Goal: Ask a question

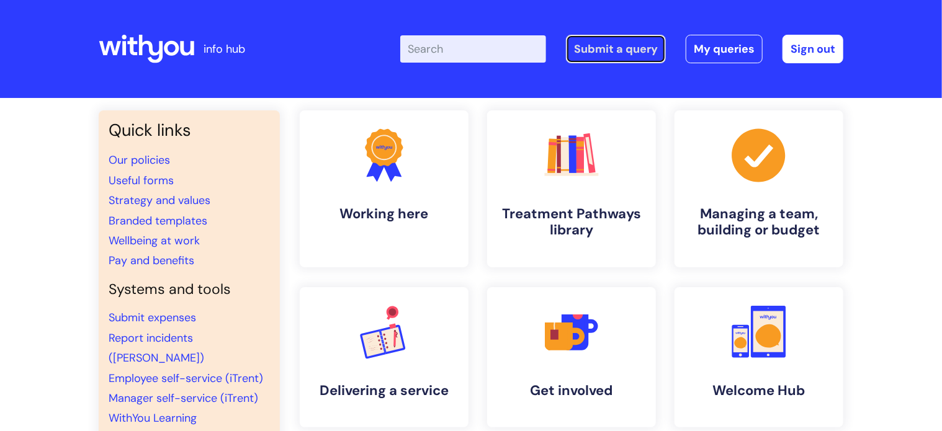
click at [634, 49] on link "Submit a query" at bounding box center [616, 49] width 100 height 29
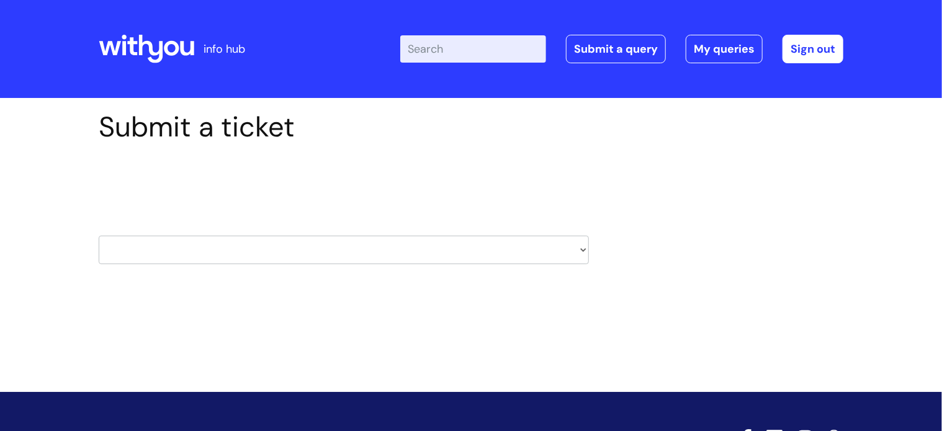
click at [341, 251] on select "HR / People IT and Support Clinical Drug Alerts Finance Accounts Data Support T…" at bounding box center [344, 250] width 490 height 29
select select "it_and_support"
click at [99, 236] on select "HR / People IT and Support Clinical Drug Alerts Finance Accounts Data Support T…" at bounding box center [344, 250] width 490 height 29
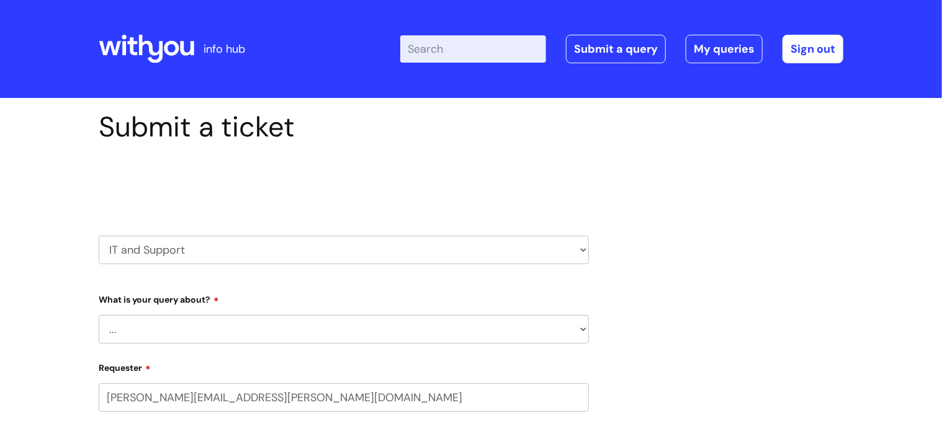
click at [258, 327] on select "... Mobile Phone Reset & MFA Accounts, Starters and Leavers IT Hardware issue I…" at bounding box center [344, 329] width 490 height 29
click at [99, 315] on select "... Mobile Phone Reset & MFA Accounts, Starters and Leavers IT Hardware issue I…" at bounding box center [344, 329] width 490 height 29
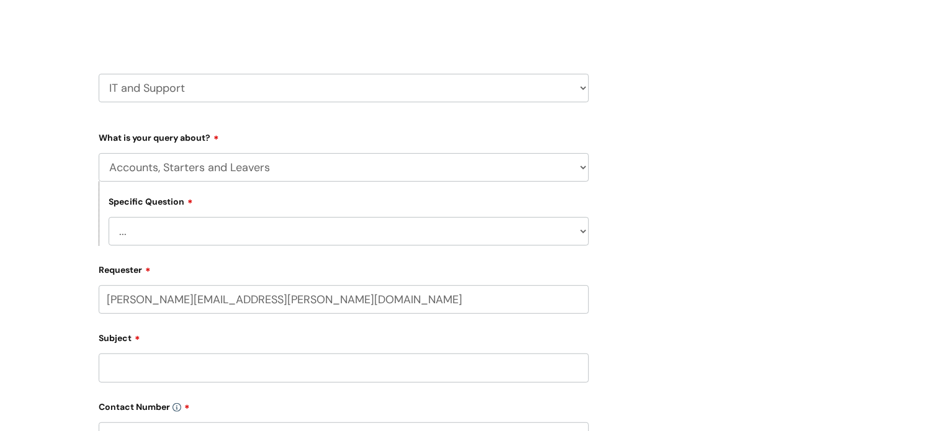
scroll to position [186, 0]
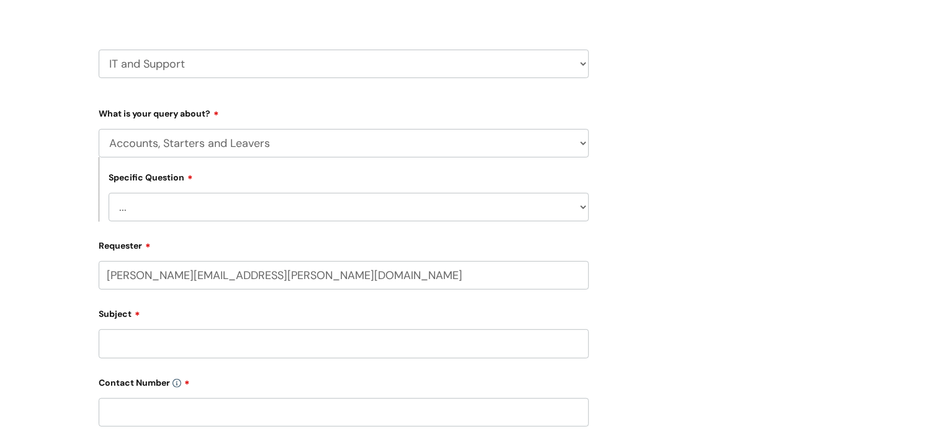
click at [156, 219] on select "... I have a new starter I have a leaver I need to make a change to an account …" at bounding box center [349, 207] width 480 height 29
click at [181, 146] on select "... Mobile Phone Reset & MFA Accounts, Starters and Leavers IT Hardware issue I…" at bounding box center [344, 143] width 490 height 29
select select "Something Else"
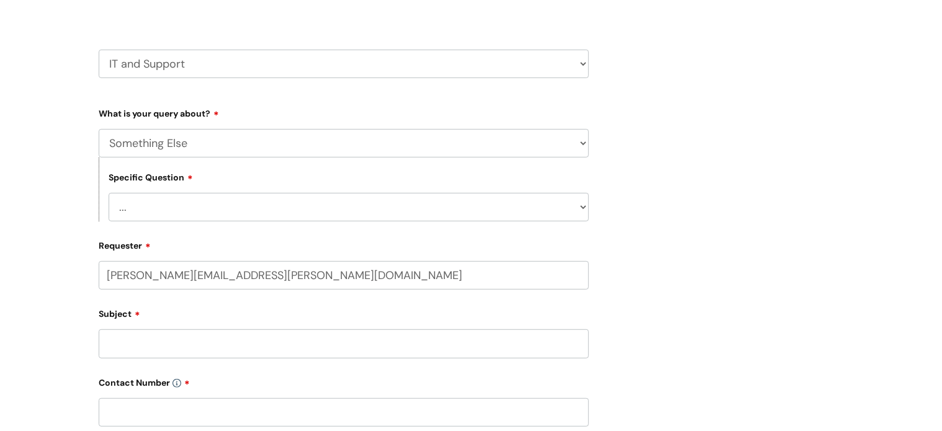
click at [99, 129] on select "... Mobile Phone Reset & MFA Accounts, Starters and Leavers IT Hardware issue I…" at bounding box center [344, 143] width 490 height 29
click at [179, 221] on select "... My problem is not listed" at bounding box center [349, 207] width 480 height 29
select select "My problem is not listed"
click at [109, 193] on select "... My problem is not listed" at bounding box center [349, 207] width 480 height 29
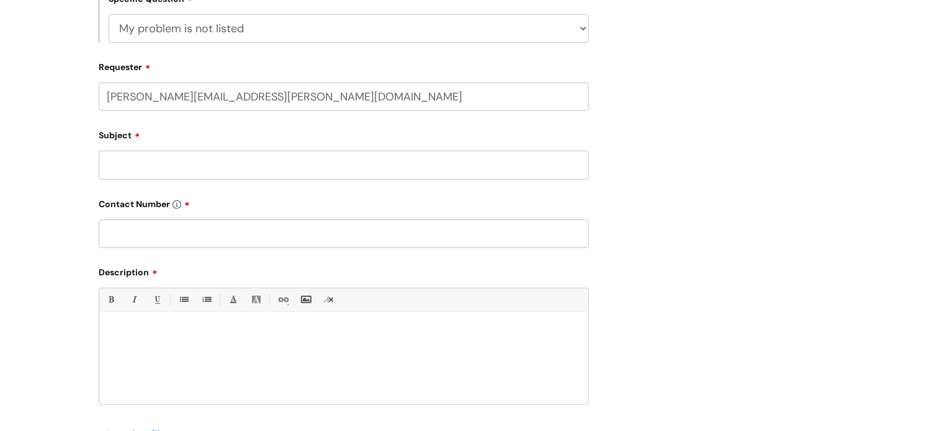
scroll to position [372, 0]
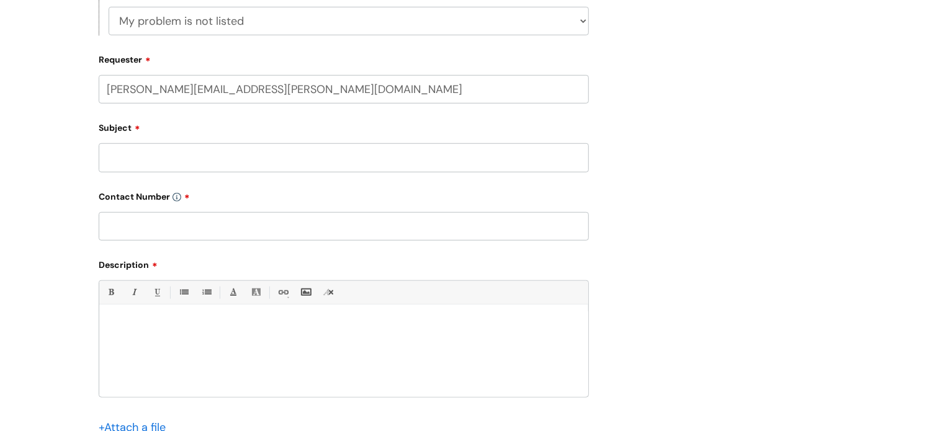
click at [112, 151] on input "Subject" at bounding box center [344, 157] width 490 height 29
type input "Access to a folder"
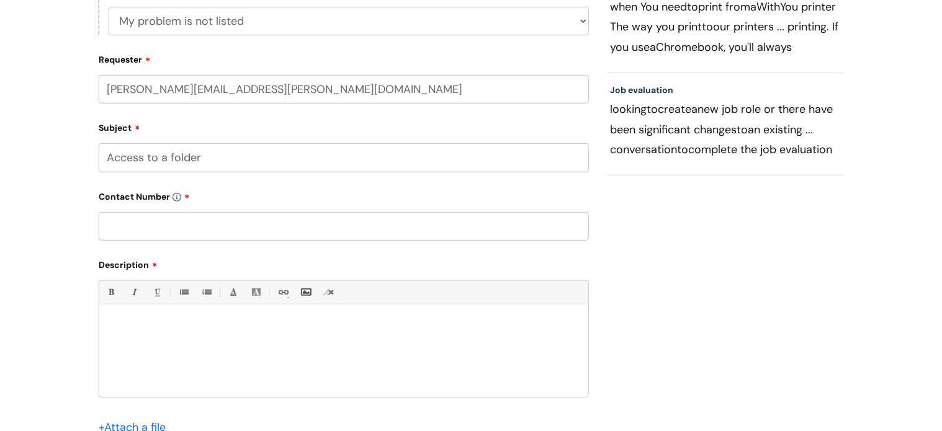
click at [157, 317] on div at bounding box center [343, 355] width 489 height 86
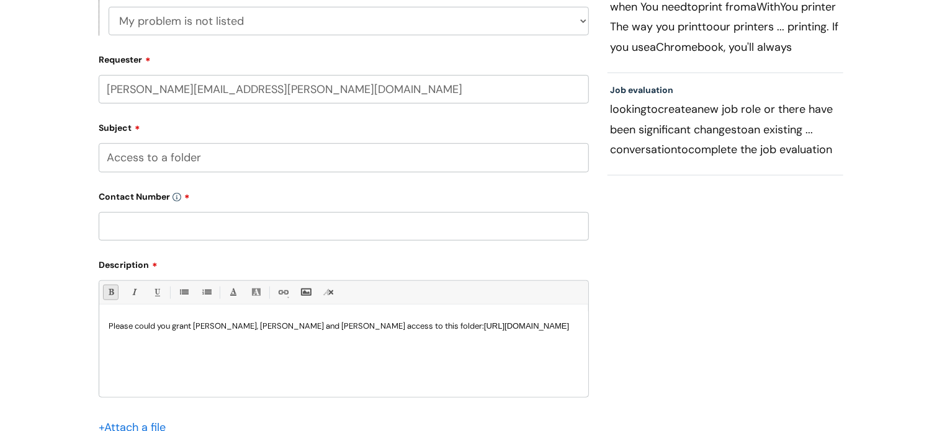
click at [174, 225] on input "text" at bounding box center [344, 226] width 490 height 29
paste input "07816 246649"
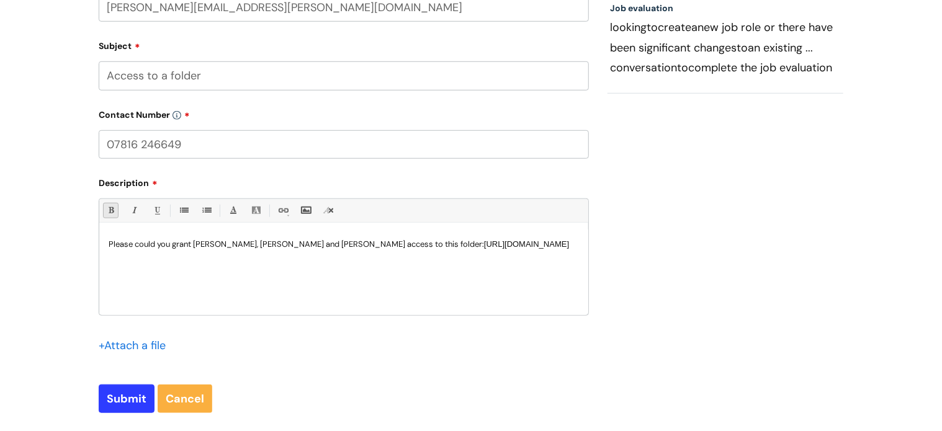
scroll to position [646, 0]
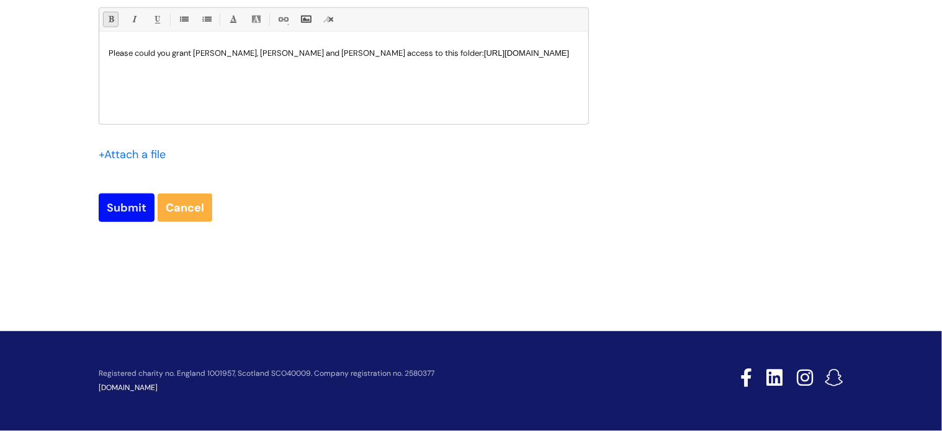
type input "07816 246649"
click at [132, 220] on input "Submit" at bounding box center [127, 208] width 56 height 29
type input "Please Wait..."
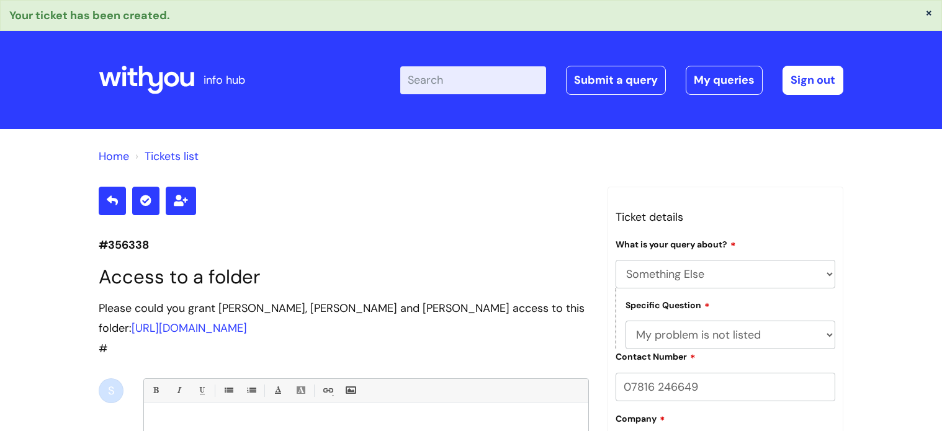
select select "Something Else"
select select "My problem is not listed"
